Goal: Transaction & Acquisition: Book appointment/travel/reservation

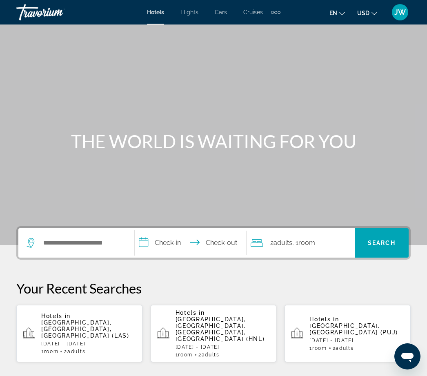
click at [279, 13] on div "Extra navigation items" at bounding box center [279, 12] width 3 height 3
click at [262, 29] on span "Activities" at bounding box center [262, 27] width 24 height 7
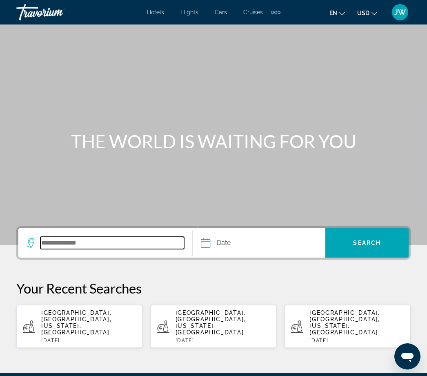
click at [58, 243] on input "Search destination" at bounding box center [112, 243] width 144 height 12
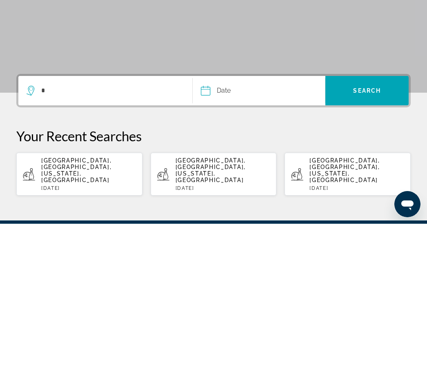
scroll to position [76, 0]
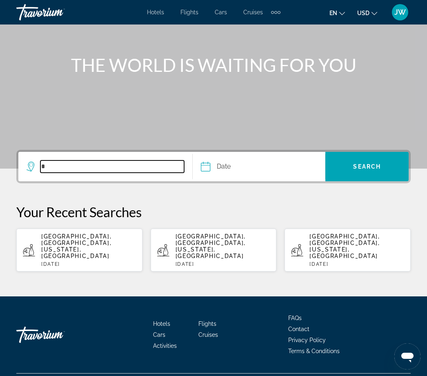
type input "*"
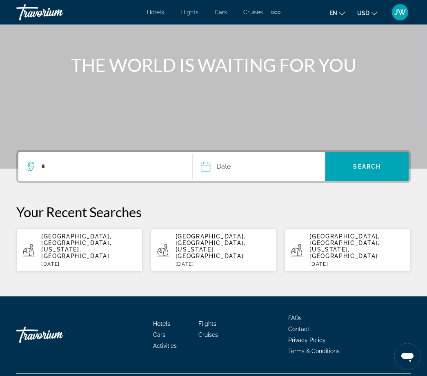
click at [398, 17] on div "JW" at bounding box center [400, 12] width 16 height 16
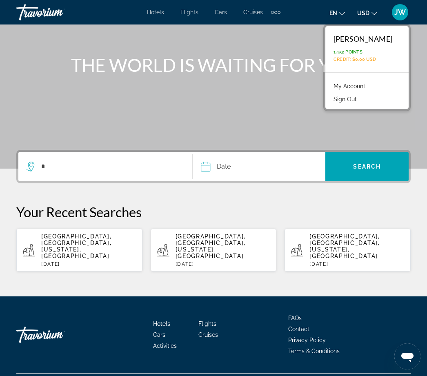
click at [362, 86] on link "My Account" at bounding box center [349, 86] width 40 height 11
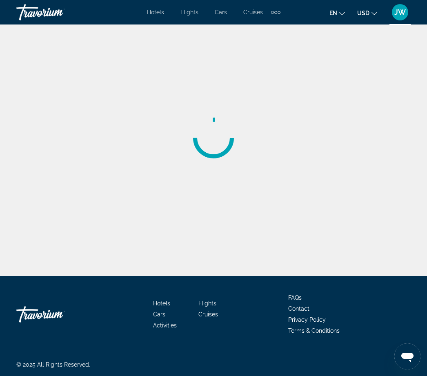
scroll to position [26, 0]
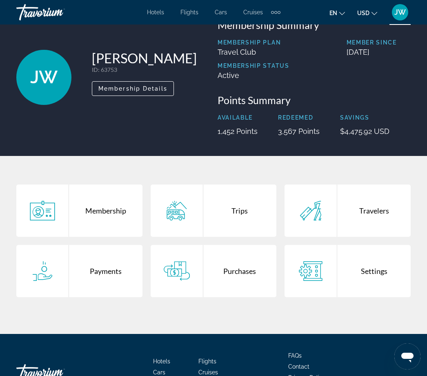
click at [237, 269] on div "Purchases" at bounding box center [239, 271] width 73 height 52
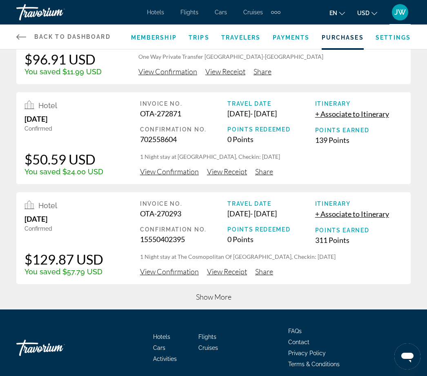
scroll to position [286, 0]
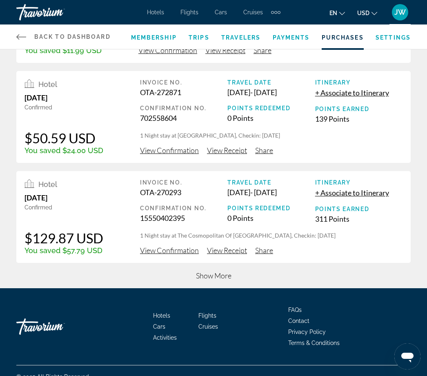
click at [217, 280] on span "Show More" at bounding box center [214, 275] width 36 height 9
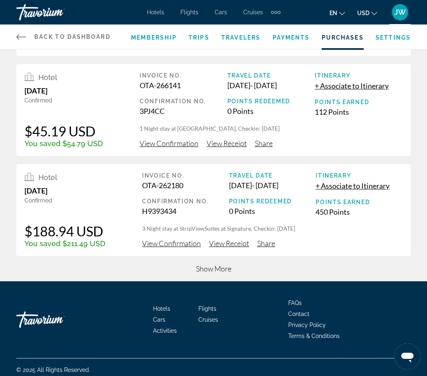
scroll to position [800, 0]
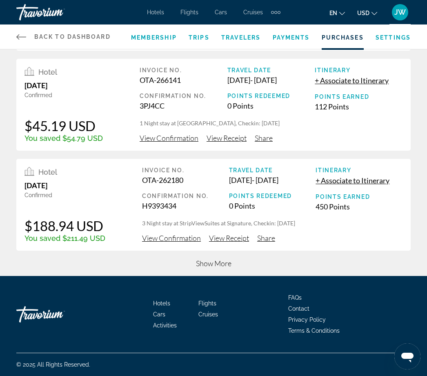
click at [222, 268] on span "Show More" at bounding box center [214, 263] width 36 height 9
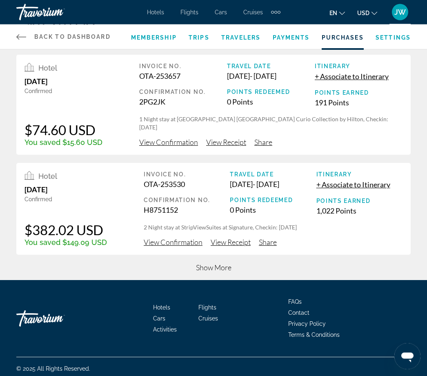
scroll to position [1305, 0]
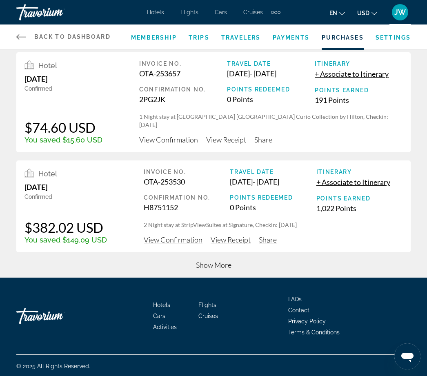
click at [222, 269] on span "Show More" at bounding box center [214, 264] width 36 height 9
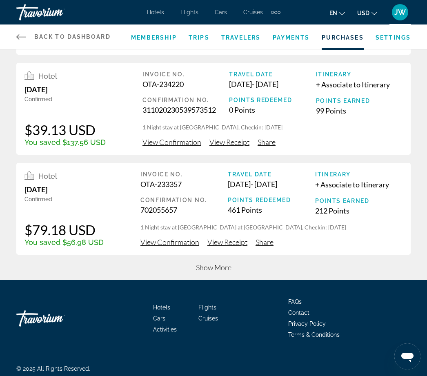
scroll to position [1837, 0]
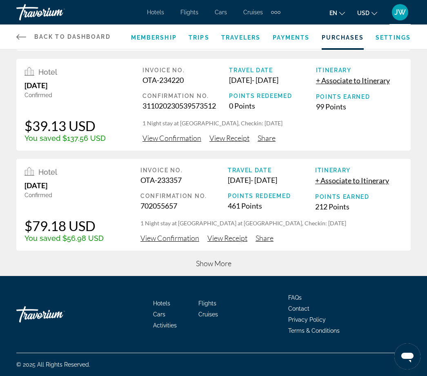
click at [224, 268] on span "Show More" at bounding box center [214, 263] width 36 height 9
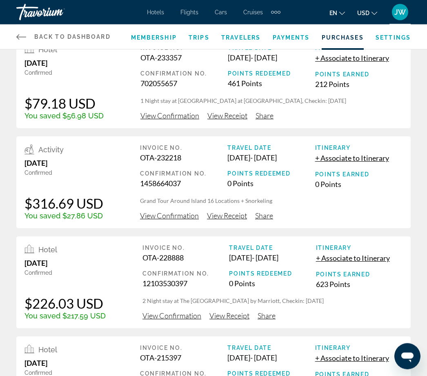
scroll to position [1924, 0]
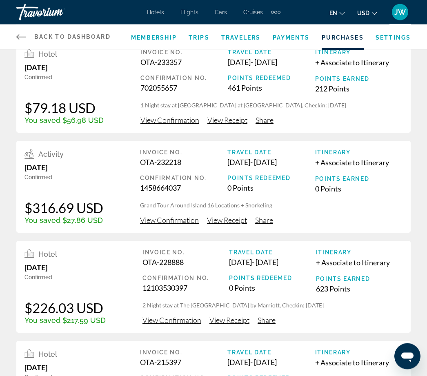
click at [179, 225] on span "View Confirmation" at bounding box center [169, 220] width 59 height 9
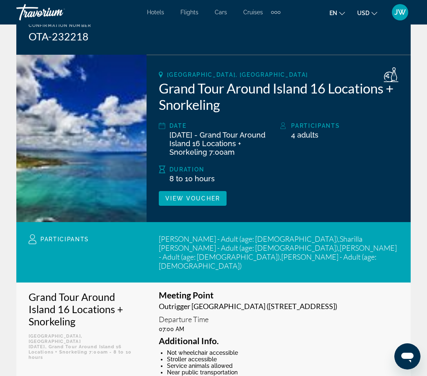
scroll to position [89, 0]
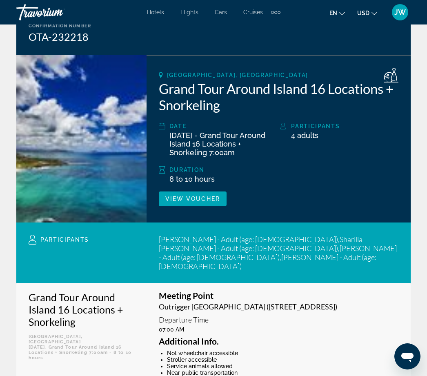
click at [204, 198] on span "View Voucher" at bounding box center [192, 198] width 55 height 7
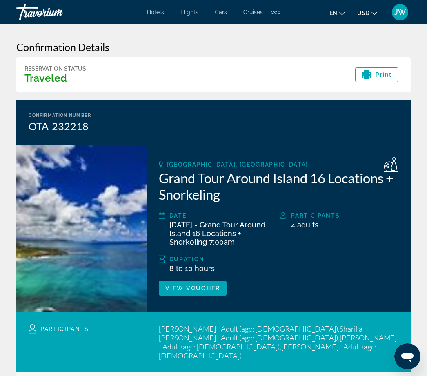
scroll to position [1, 0]
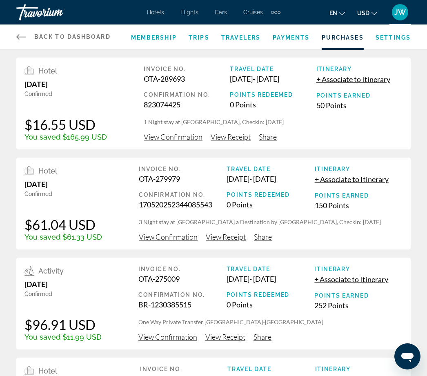
click at [277, 10] on div "Extra navigation items" at bounding box center [275, 12] width 9 height 12
click at [262, 29] on span "Activities" at bounding box center [262, 27] width 24 height 7
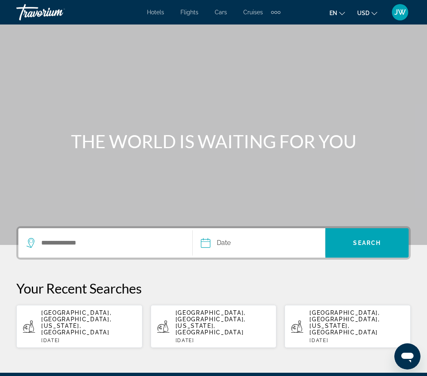
click at [244, 316] on div "[GEOGRAPHIC_DATA], [GEOGRAPHIC_DATA], [US_STATE], [GEOGRAPHIC_DATA] [DATE]" at bounding box center [222, 326] width 95 height 34
type input "**********"
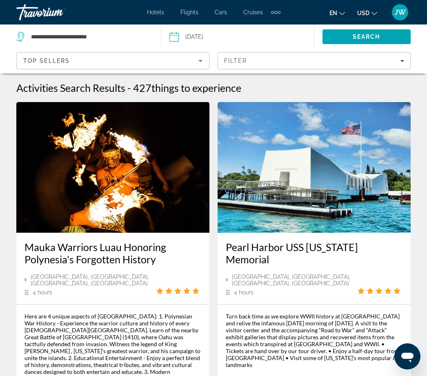
click at [400, 61] on div "Filter" at bounding box center [314, 61] width 180 height 7
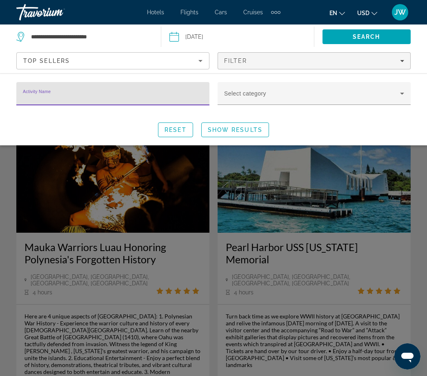
click at [396, 93] on span "Search widget" at bounding box center [312, 97] width 176 height 10
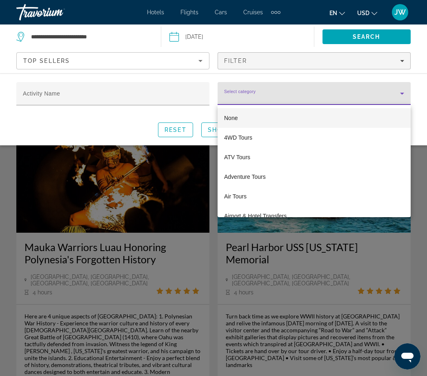
click at [149, 98] on div at bounding box center [213, 188] width 427 height 376
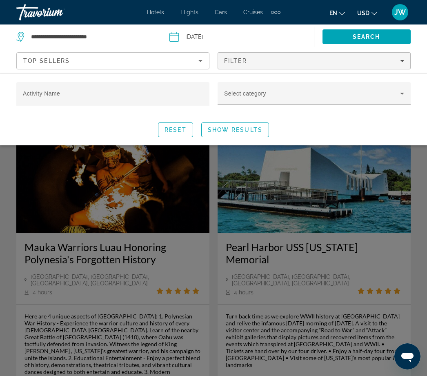
click at [152, 94] on input "Activity Name" at bounding box center [113, 97] width 180 height 10
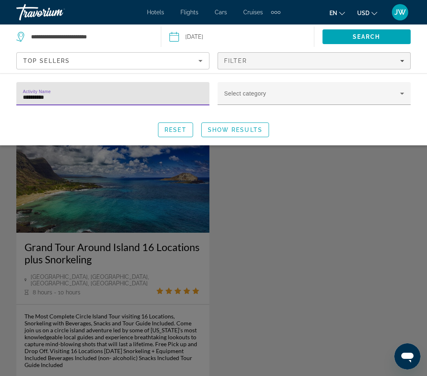
type input "**********"
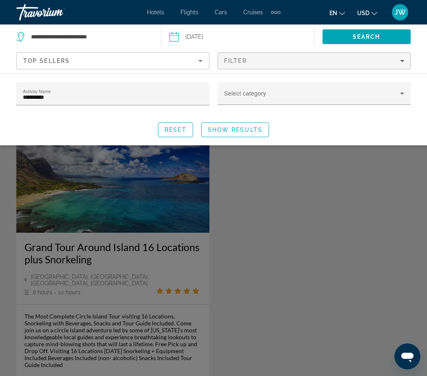
click at [302, 282] on div "Search widget" at bounding box center [213, 247] width 427 height 258
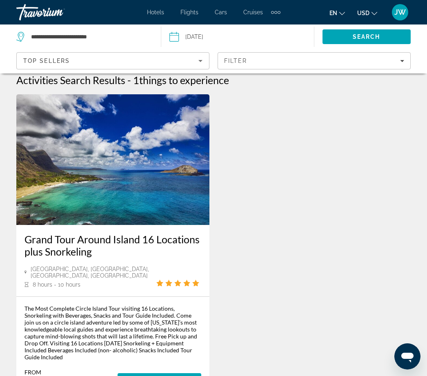
scroll to position [7, 0]
click at [182, 375] on span "More Information" at bounding box center [159, 380] width 71 height 7
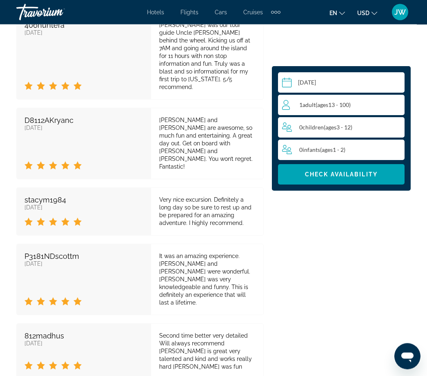
scroll to position [2525, 0]
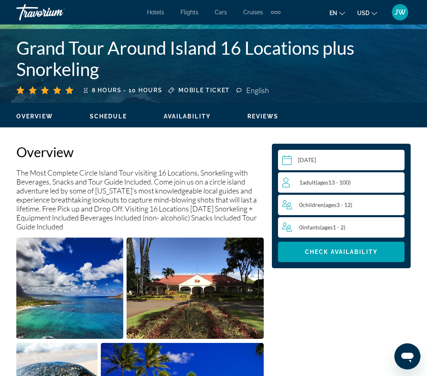
scroll to position [304, 0]
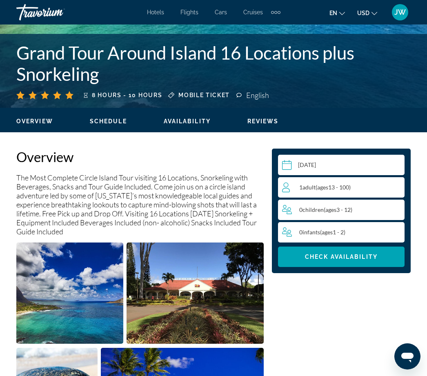
click at [361, 188] on div "1 Adult Adults ( ages [DEMOGRAPHIC_DATA])" at bounding box center [343, 187] width 122 height 10
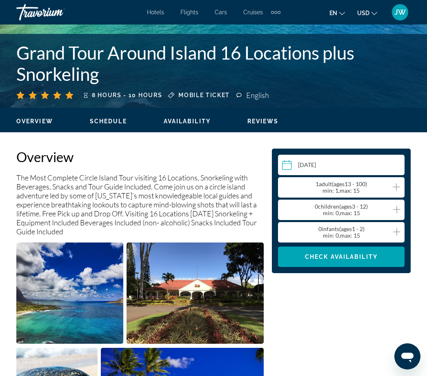
click at [394, 188] on icon "Increment adults" at bounding box center [396, 187] width 7 height 10
click at [371, 257] on span "Check Availability" at bounding box center [341, 256] width 73 height 7
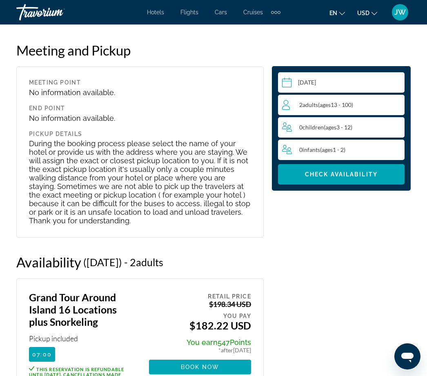
scroll to position [1785, 0]
